Goal: Information Seeking & Learning: Learn about a topic

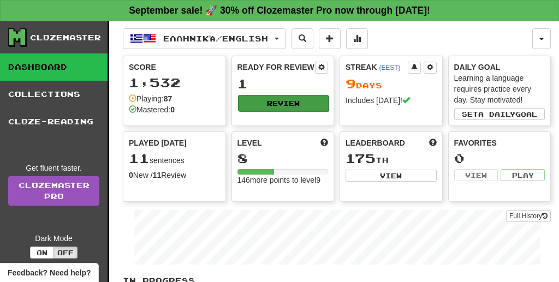
click at [285, 101] on button "Review" at bounding box center [283, 103] width 91 height 16
select select "**"
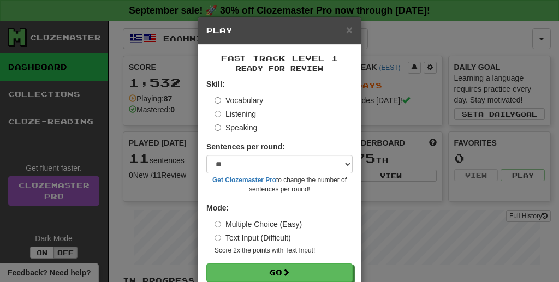
click at [238, 111] on label "Listening" at bounding box center [236, 114] width 42 height 11
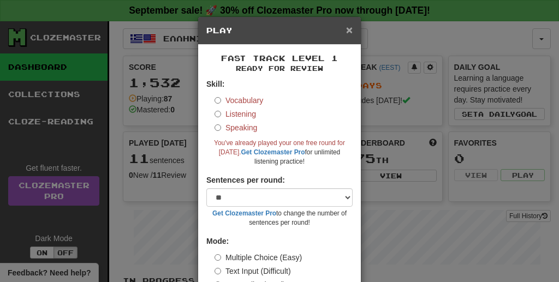
click at [350, 35] on span "×" at bounding box center [349, 29] width 7 height 13
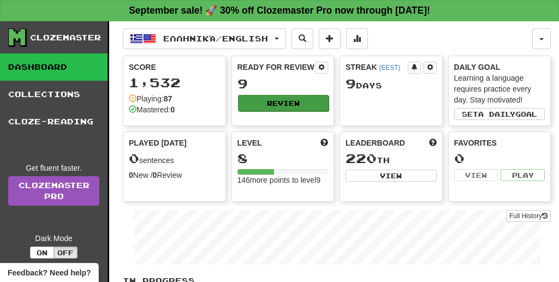
click at [284, 107] on button "Review" at bounding box center [283, 103] width 91 height 16
select select "**"
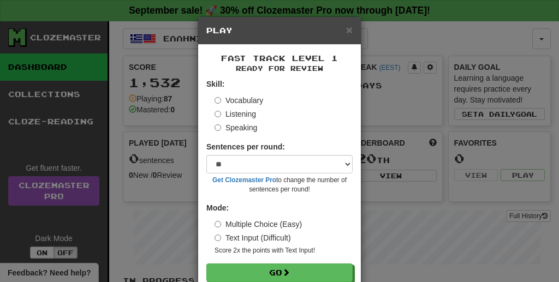
click at [246, 111] on label "Listening" at bounding box center [236, 114] width 42 height 11
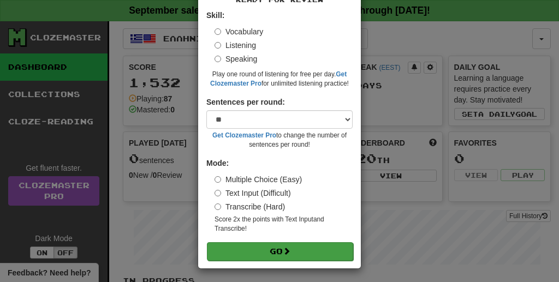
scroll to position [68, 0]
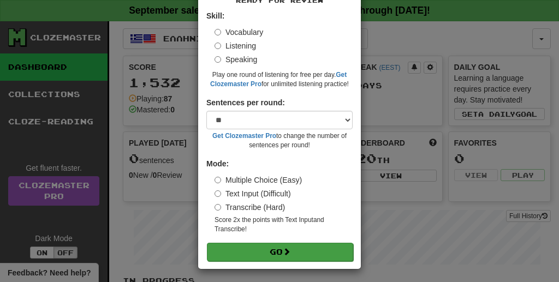
click at [266, 250] on button "Go" at bounding box center [280, 252] width 146 height 19
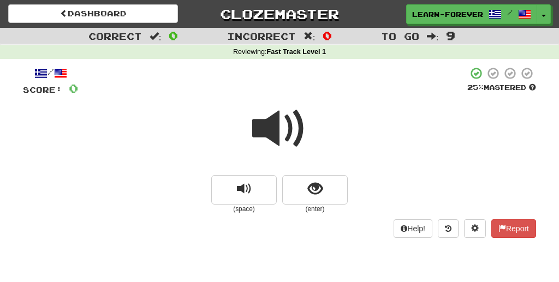
click at [285, 132] on span at bounding box center [279, 129] width 55 height 55
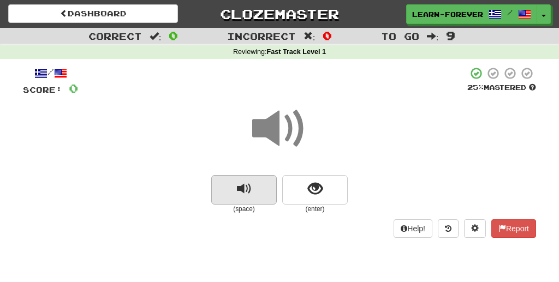
click at [245, 196] on button "replay audio" at bounding box center [244, 189] width 66 height 29
click at [290, 139] on span at bounding box center [279, 129] width 55 height 55
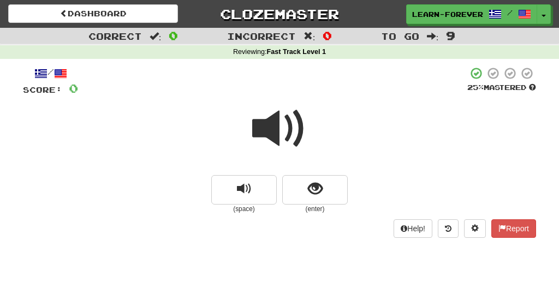
click at [290, 139] on span at bounding box center [279, 129] width 55 height 55
click at [275, 131] on span at bounding box center [279, 129] width 55 height 55
click at [274, 115] on span at bounding box center [279, 129] width 55 height 55
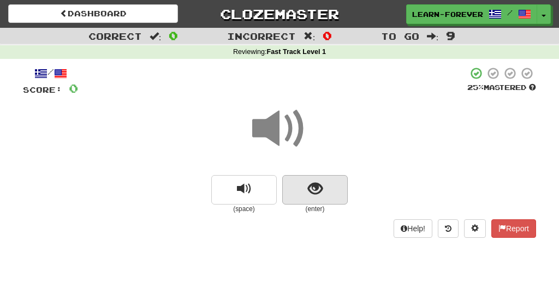
click at [317, 199] on button "show sentence" at bounding box center [315, 189] width 66 height 29
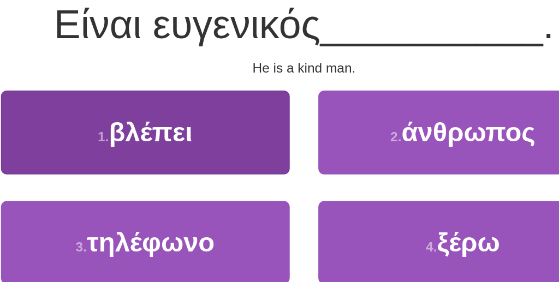
scroll to position [59, 0]
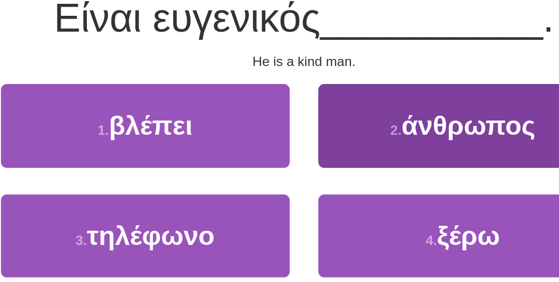
click at [288, 169] on button "2 . άνθρωπος" at bounding box center [371, 193] width 166 height 48
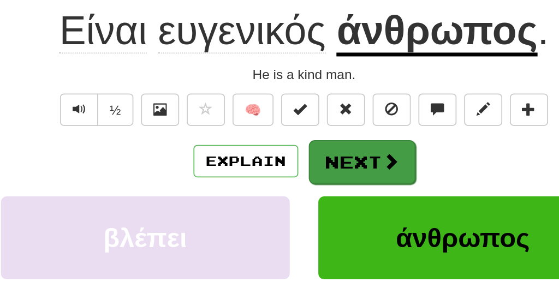
scroll to position [125, 0]
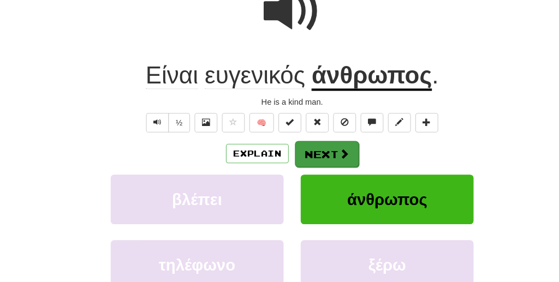
click at [332, 142] on span at bounding box center [329, 147] width 10 height 10
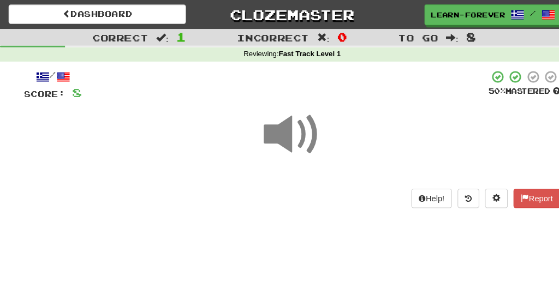
scroll to position [0, 0]
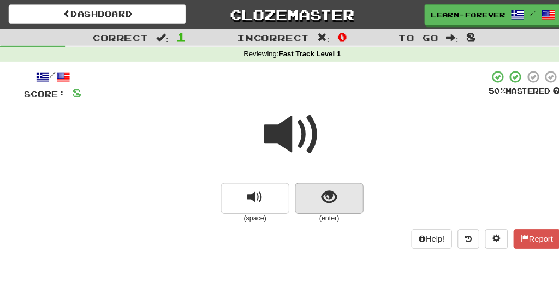
click at [322, 200] on button "show sentence" at bounding box center [315, 189] width 66 height 29
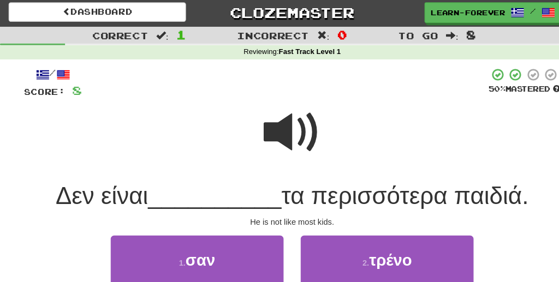
click at [289, 138] on span at bounding box center [279, 129] width 55 height 55
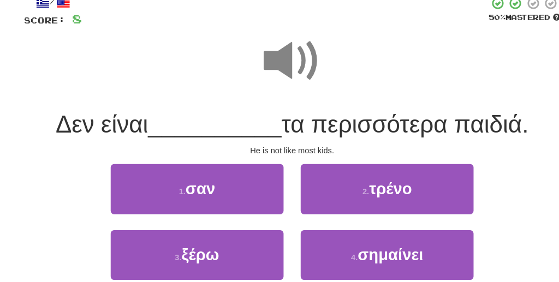
scroll to position [66, 0]
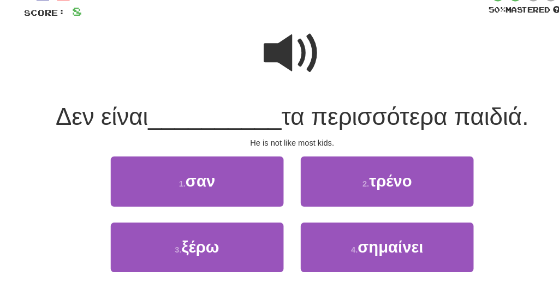
click at [298, 72] on span at bounding box center [279, 63] width 55 height 55
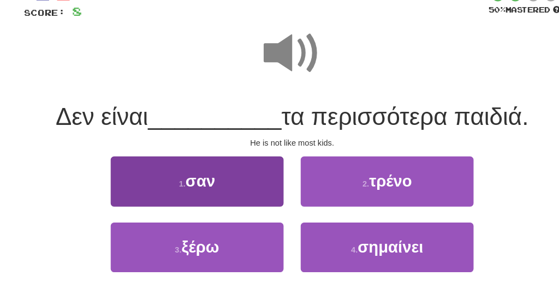
click at [220, 178] on button "1 . σαν" at bounding box center [189, 186] width 166 height 48
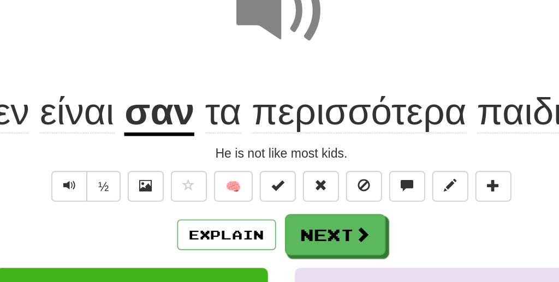
scroll to position [72, 0]
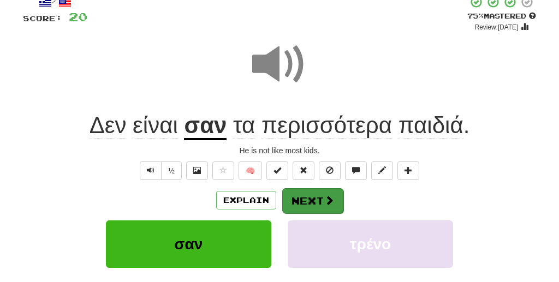
click at [297, 205] on button "Next" at bounding box center [312, 200] width 61 height 25
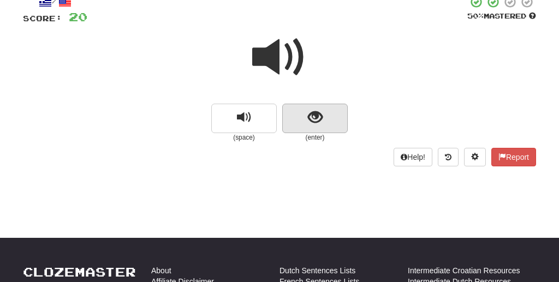
click at [308, 124] on span "show sentence" at bounding box center [315, 117] width 15 height 15
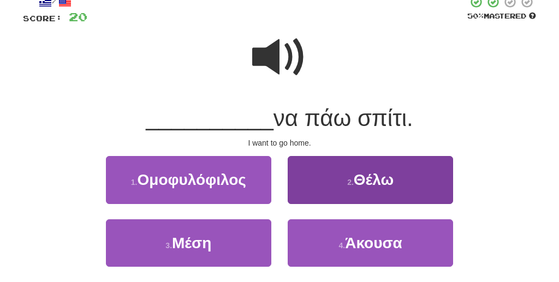
scroll to position [57, 0]
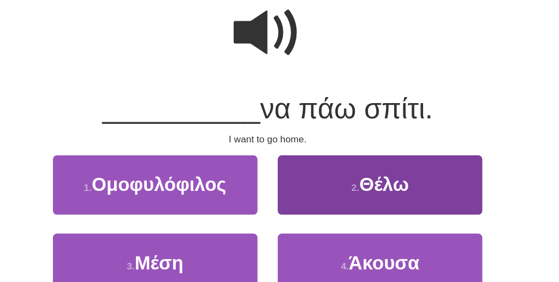
click at [288, 170] on button "2 . Θέλω" at bounding box center [371, 194] width 166 height 48
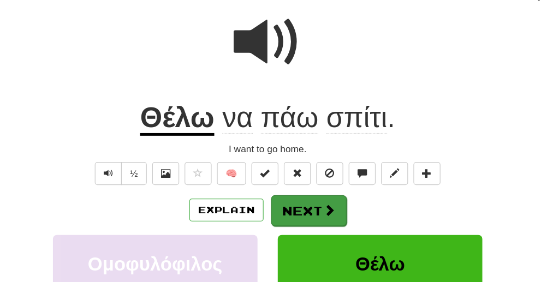
click at [282, 203] on button "Next" at bounding box center [312, 215] width 61 height 25
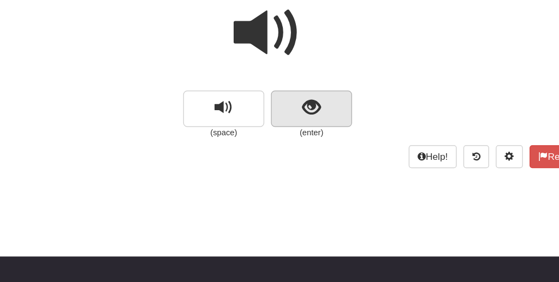
click at [308, 125] on span "show sentence" at bounding box center [315, 132] width 15 height 15
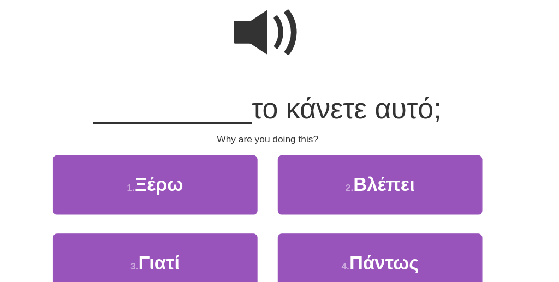
click at [252, 44] on span at bounding box center [279, 71] width 55 height 55
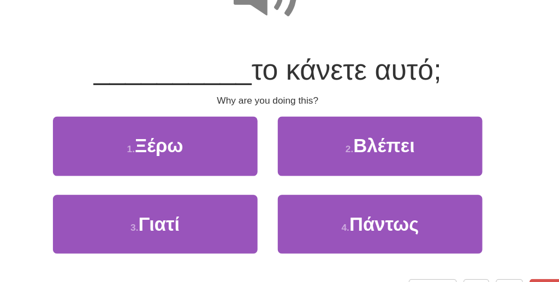
scroll to position [82, 0]
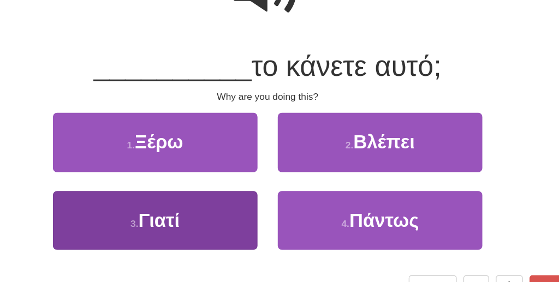
click at [175, 224] on span "Γιατί" at bounding box center [191, 232] width 33 height 17
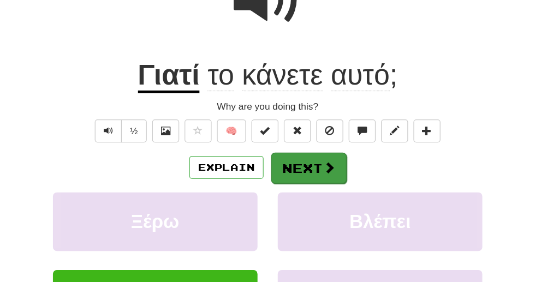
click at [282, 178] on button "Next" at bounding box center [312, 190] width 61 height 25
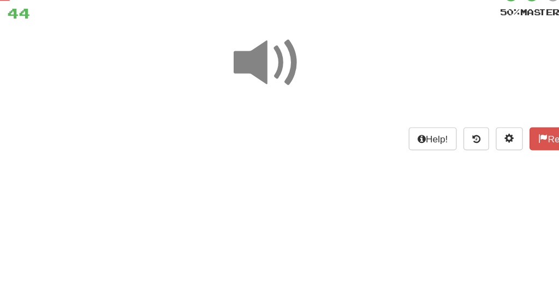
scroll to position [56, 0]
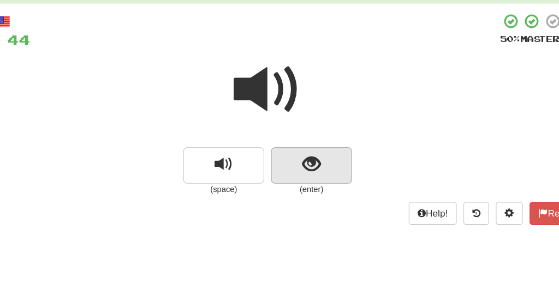
click at [308, 137] on span "show sentence" at bounding box center [315, 133] width 15 height 15
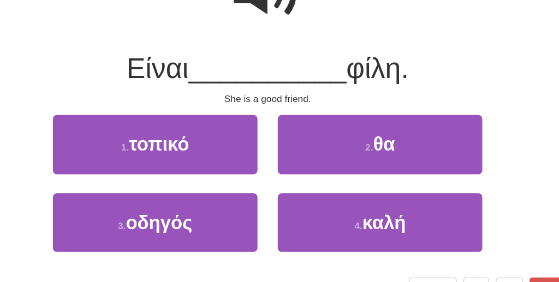
scroll to position [82, 0]
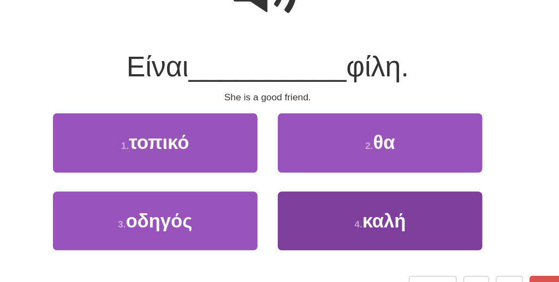
click at [288, 209] on button "4 . καλή" at bounding box center [371, 233] width 166 height 48
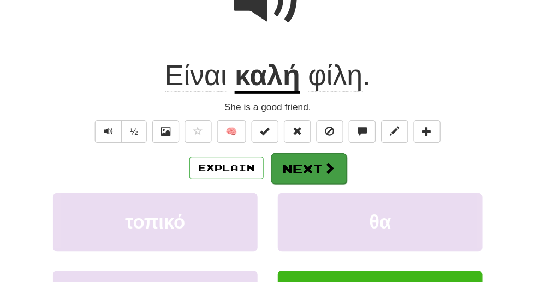
click at [282, 178] on button "Next" at bounding box center [312, 190] width 61 height 25
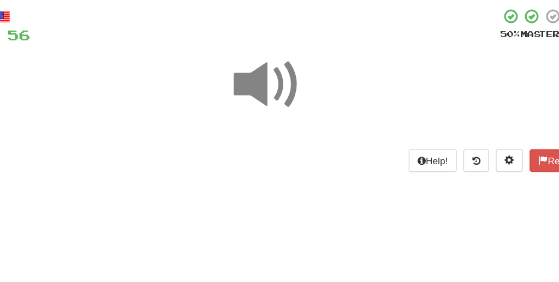
scroll to position [23, 0]
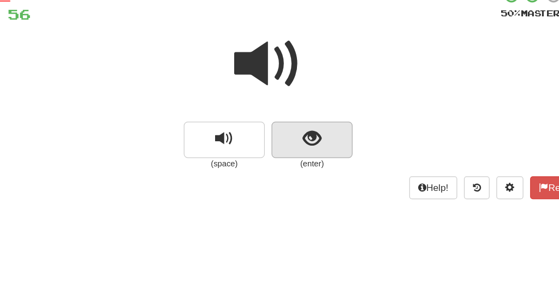
click at [282, 152] on button "show sentence" at bounding box center [315, 166] width 66 height 29
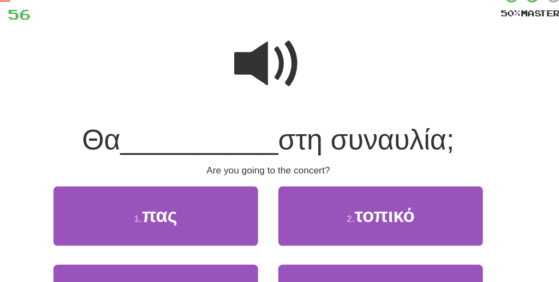
click at [252, 79] on span at bounding box center [279, 106] width 55 height 55
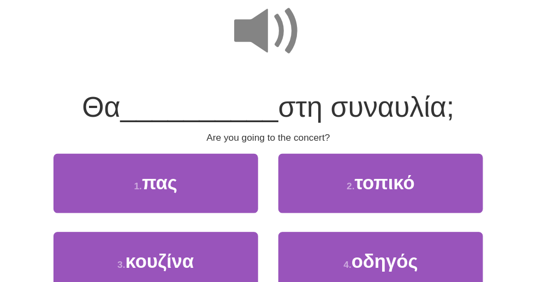
scroll to position [62, 0]
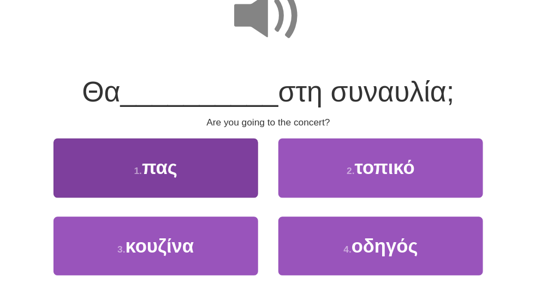
click at [160, 166] on button "1 . πας" at bounding box center [189, 190] width 166 height 48
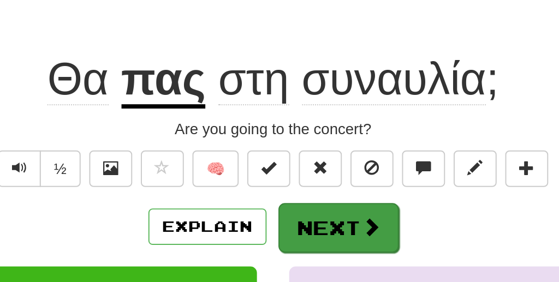
click at [282, 198] on button "Next" at bounding box center [312, 210] width 61 height 25
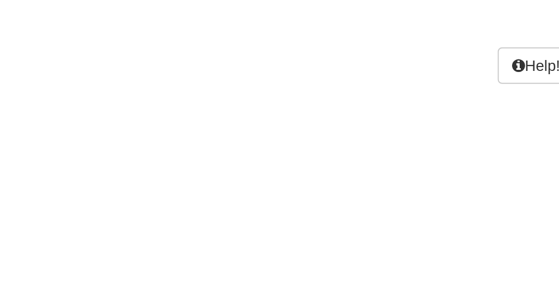
scroll to position [52, 0]
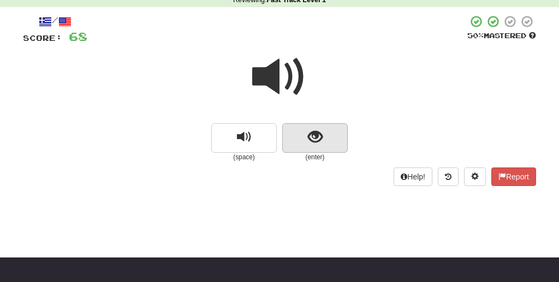
click at [310, 136] on span "show sentence" at bounding box center [315, 137] width 15 height 15
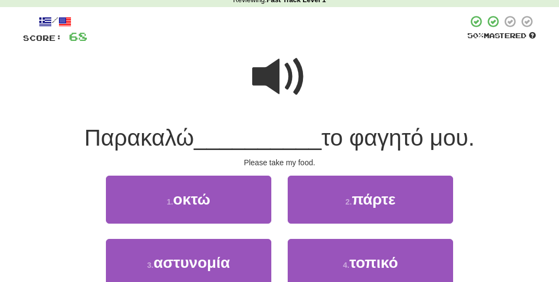
click at [287, 90] on span at bounding box center [279, 77] width 55 height 55
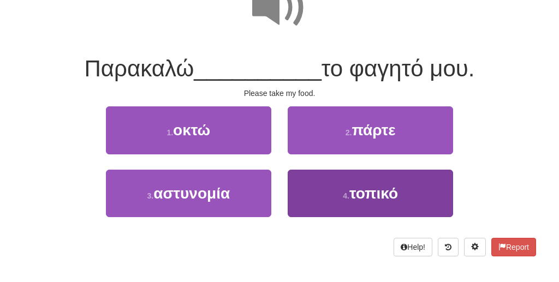
scroll to position [123, 0]
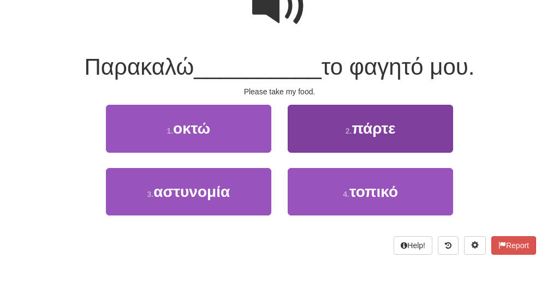
click at [346, 144] on button "2 . πάρτε" at bounding box center [371, 129] width 166 height 48
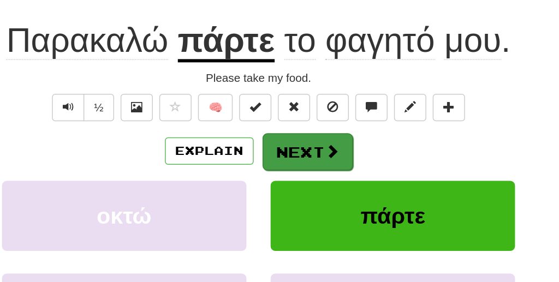
scroll to position [119, 0]
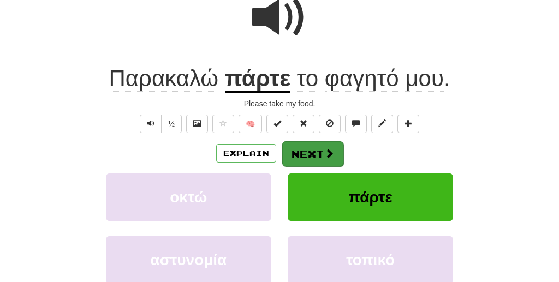
click at [315, 158] on button "Next" at bounding box center [312, 153] width 61 height 25
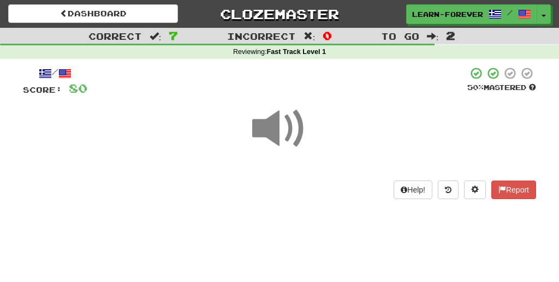
scroll to position [0, 0]
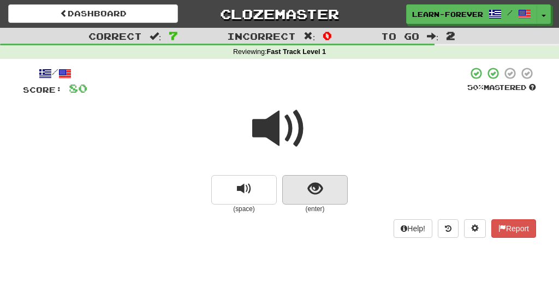
click at [314, 186] on span "show sentence" at bounding box center [315, 189] width 15 height 15
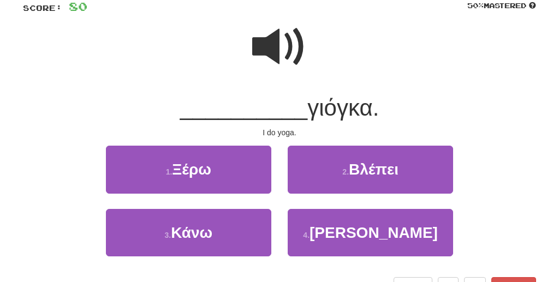
scroll to position [84, 0]
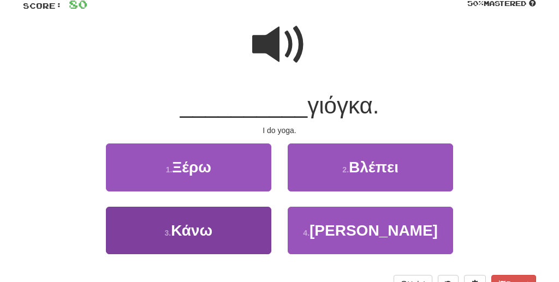
click at [214, 240] on button "3 . Κάνω" at bounding box center [189, 231] width 166 height 48
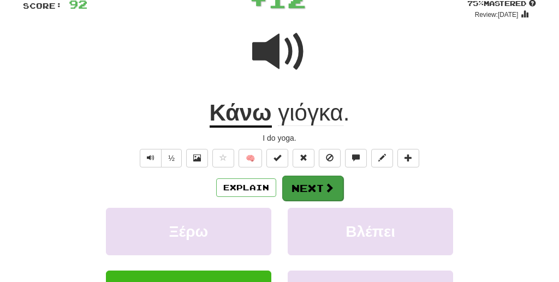
click at [297, 191] on button "Next" at bounding box center [312, 188] width 61 height 25
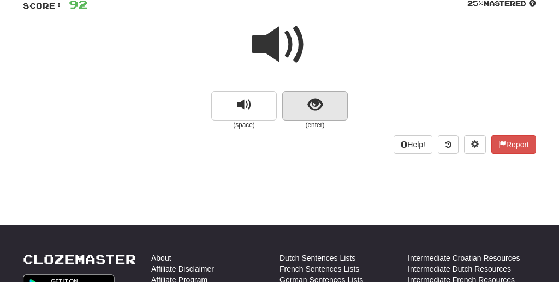
click at [298, 103] on button "show sentence" at bounding box center [315, 105] width 66 height 29
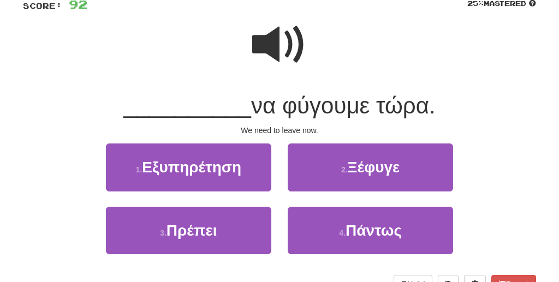
scroll to position [73, 0]
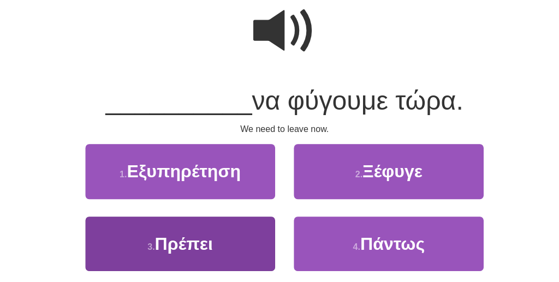
click at [184, 218] on button "3 . Πρέπει" at bounding box center [189, 242] width 166 height 48
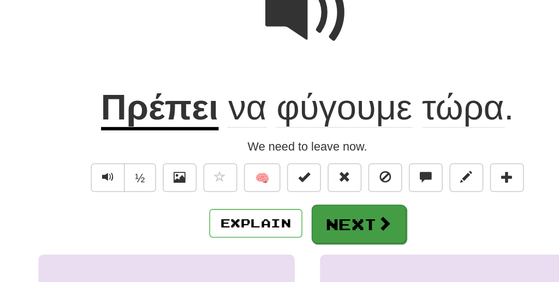
click at [282, 187] on button "Next" at bounding box center [312, 199] width 61 height 25
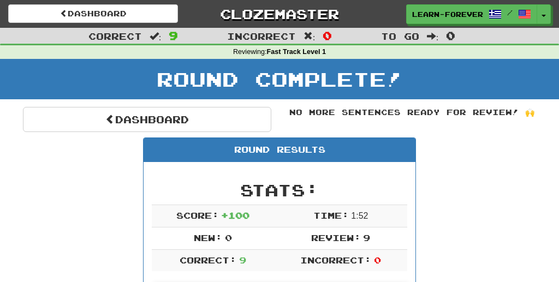
scroll to position [0, 0]
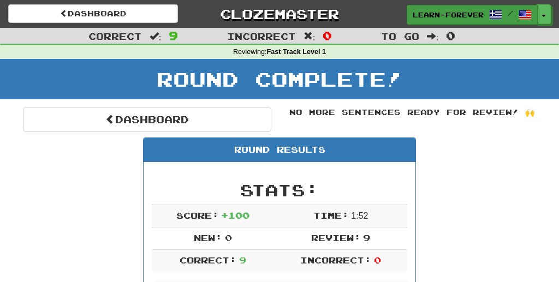
click at [413, 11] on link "learn-forever /" at bounding box center [472, 15] width 131 height 20
